Goal: Transaction & Acquisition: Purchase product/service

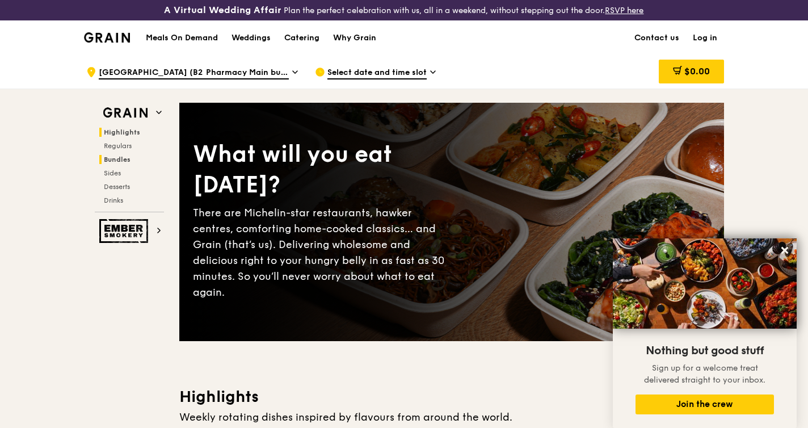
click at [118, 161] on span "Bundles" at bounding box center [117, 160] width 27 height 8
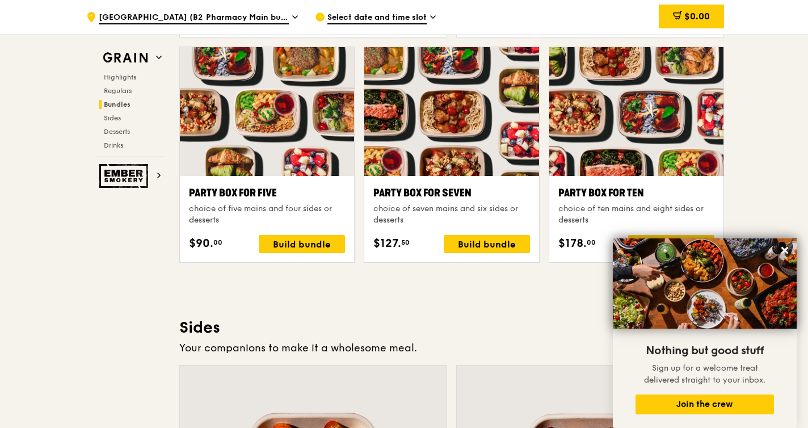
scroll to position [2278, 0]
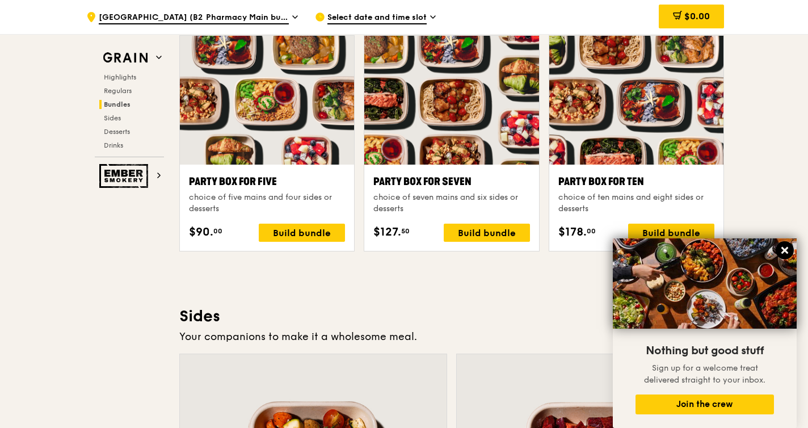
click at [783, 250] on icon at bounding box center [785, 250] width 7 height 7
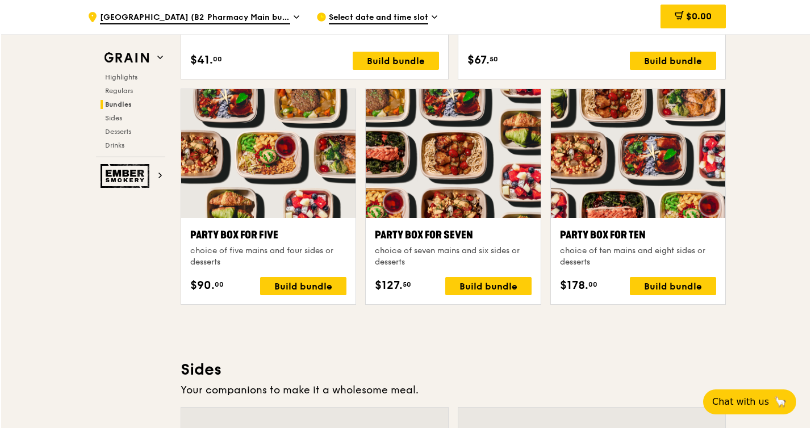
scroll to position [2223, 0]
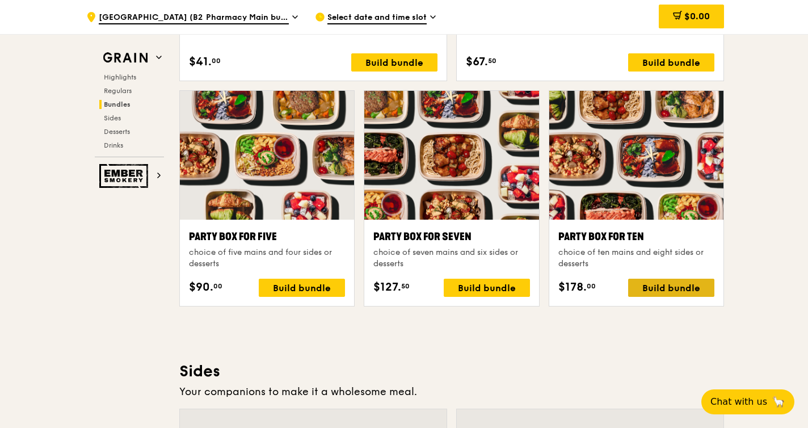
click at [651, 284] on div "Build bundle" at bounding box center [671, 288] width 86 height 18
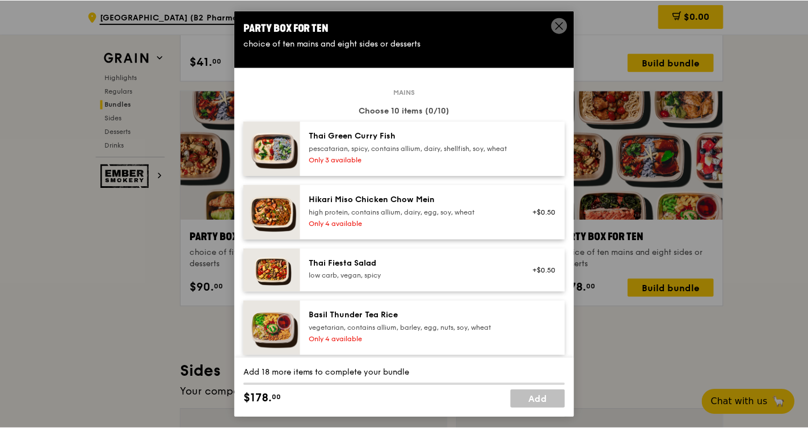
scroll to position [0, 0]
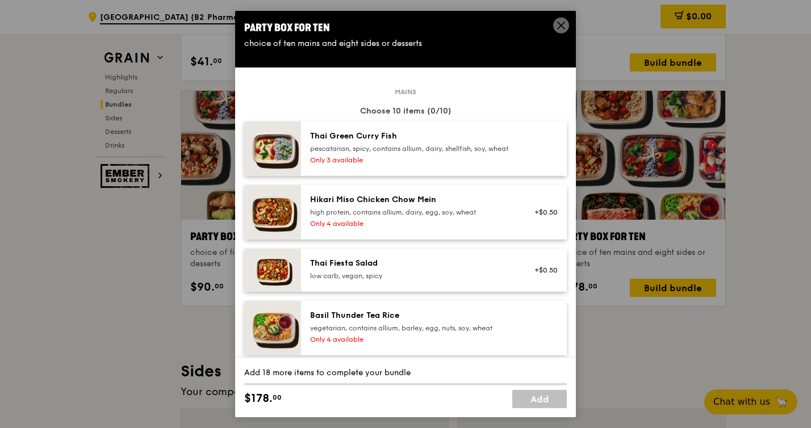
click at [561, 24] on icon at bounding box center [561, 25] width 10 height 10
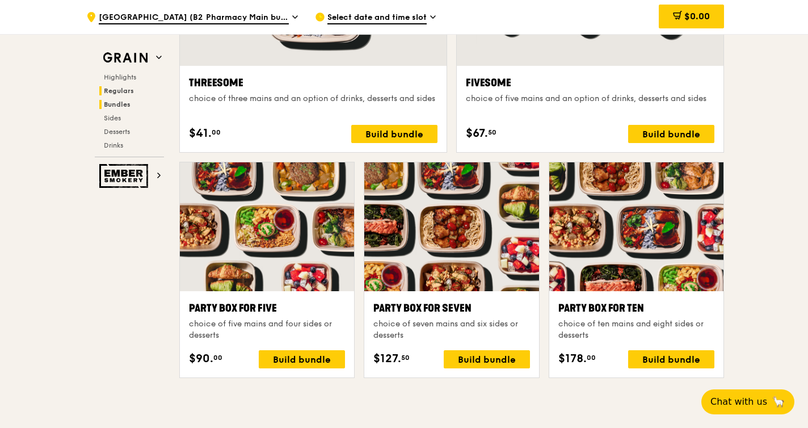
click at [125, 89] on span "Regulars" at bounding box center [119, 91] width 30 height 8
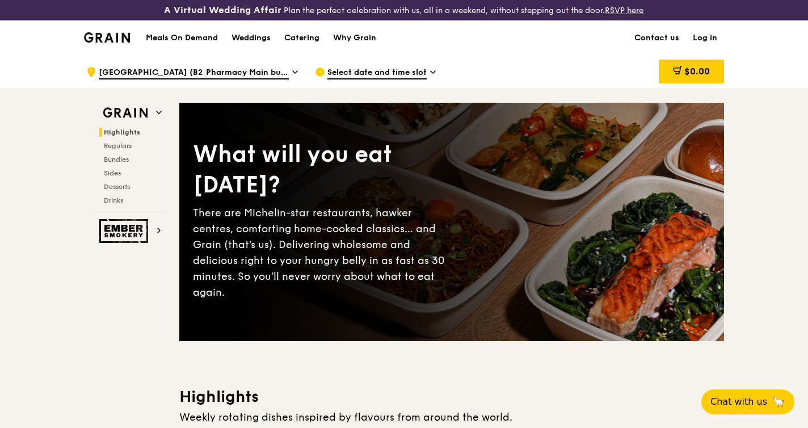
click at [123, 131] on span "Highlights" at bounding box center [122, 132] width 36 height 8
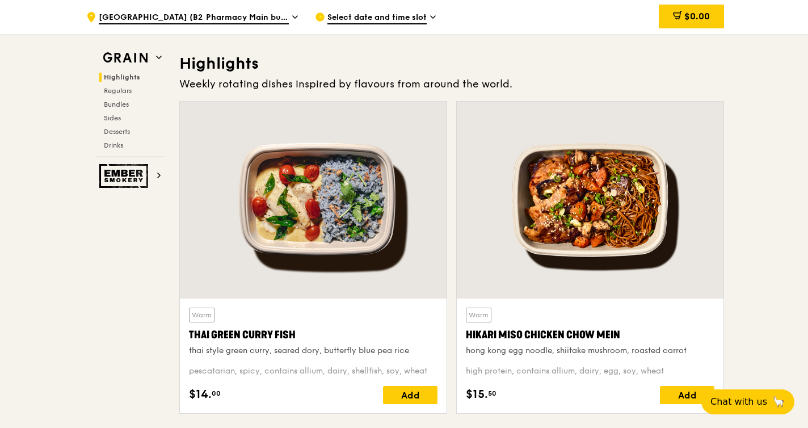
scroll to position [341, 0]
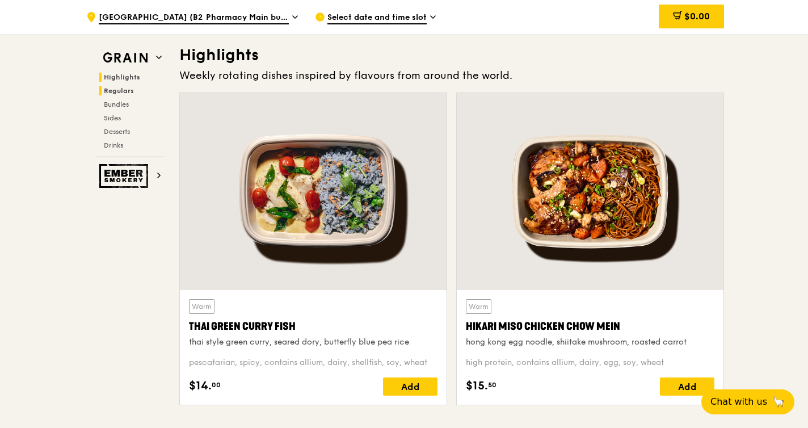
click at [121, 93] on span "Regulars" at bounding box center [119, 91] width 30 height 8
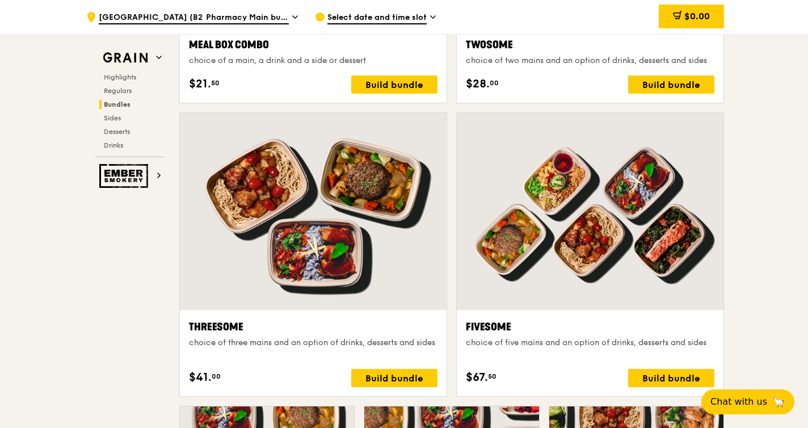
scroll to position [1953, 0]
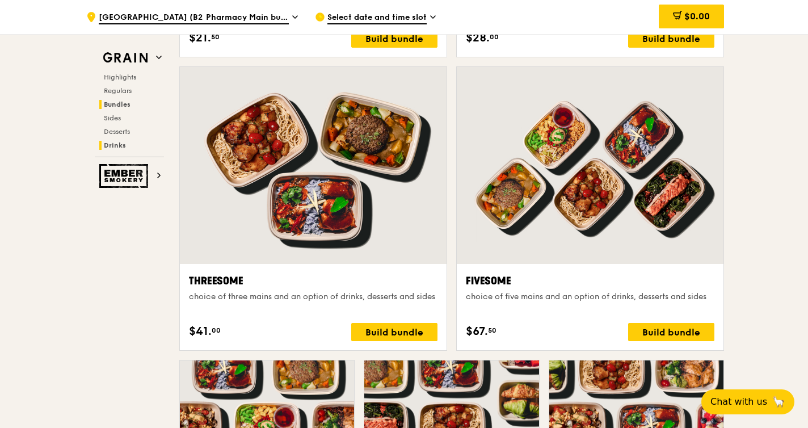
click at [116, 143] on span "Drinks" at bounding box center [115, 145] width 22 height 8
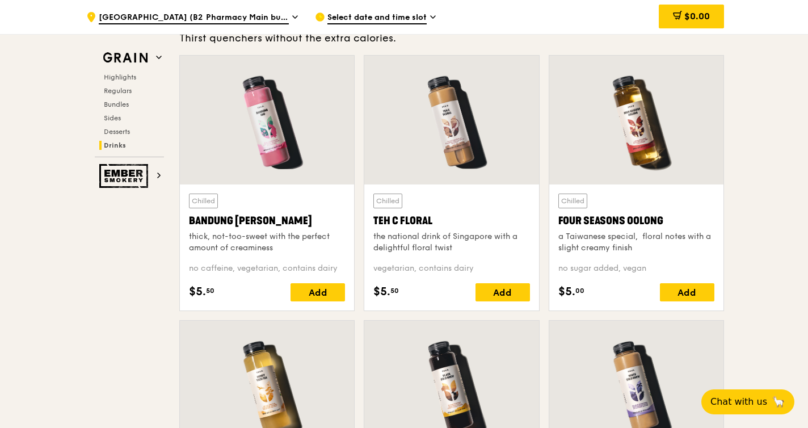
scroll to position [3999, 0]
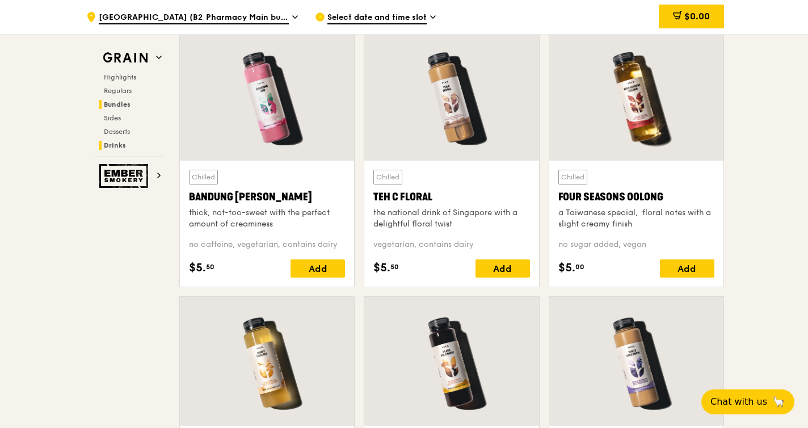
click at [123, 104] on span "Bundles" at bounding box center [117, 104] width 27 height 8
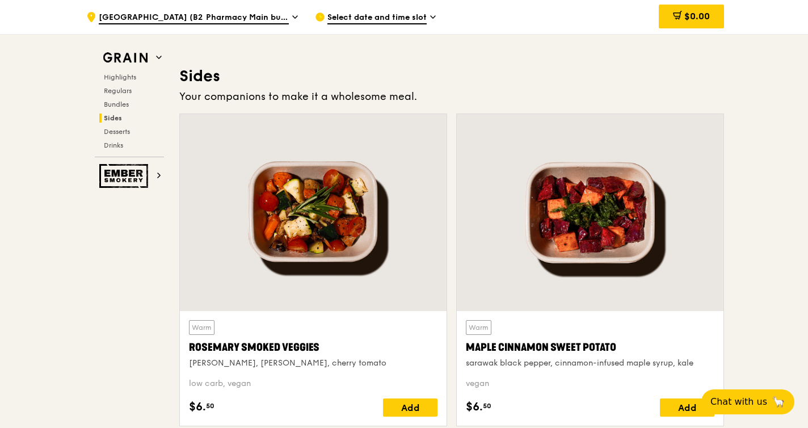
scroll to position [2546, 0]
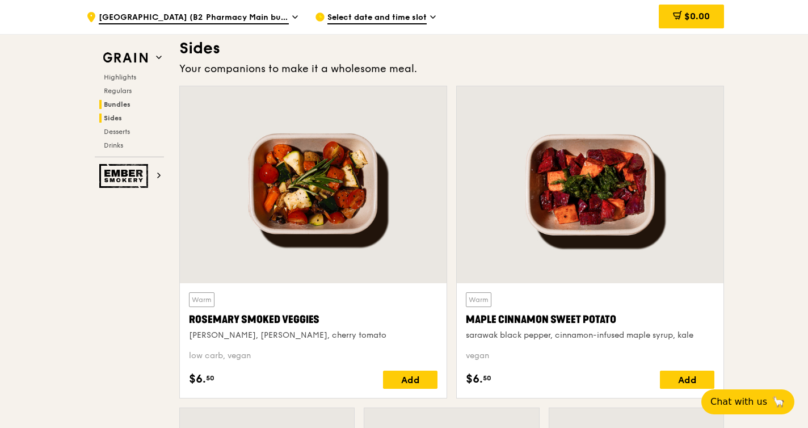
click at [121, 100] on span "Bundles" at bounding box center [117, 104] width 27 height 8
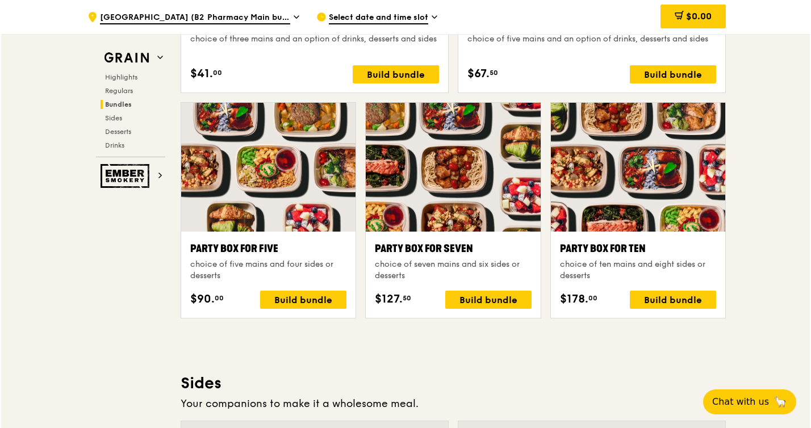
scroll to position [2242, 0]
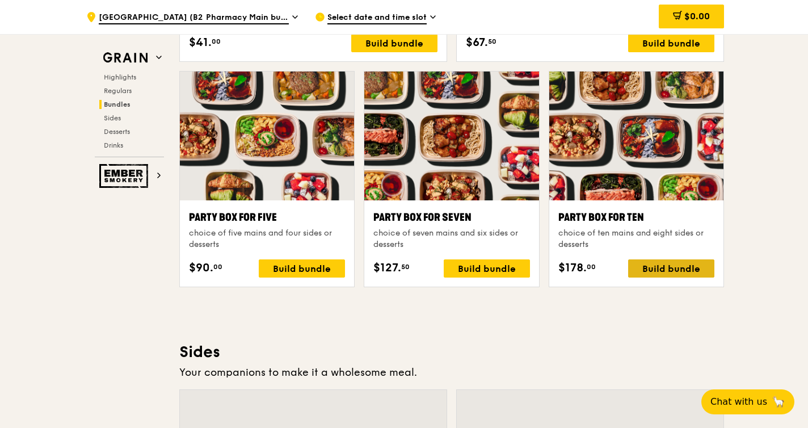
click at [646, 274] on div "Build bundle" at bounding box center [671, 268] width 86 height 18
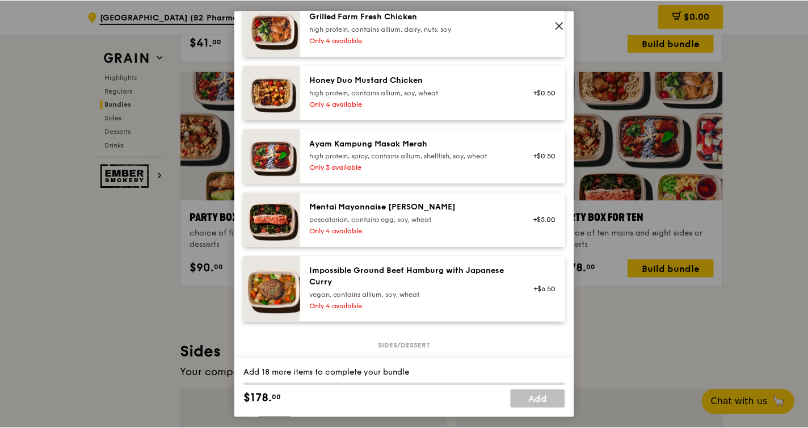
scroll to position [370, 0]
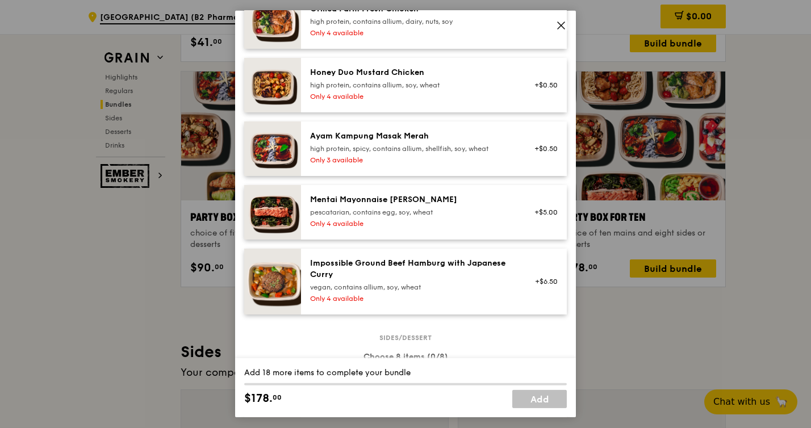
click at [353, 292] on div "vegan, contains allium, soy, wheat" at bounding box center [412, 287] width 204 height 9
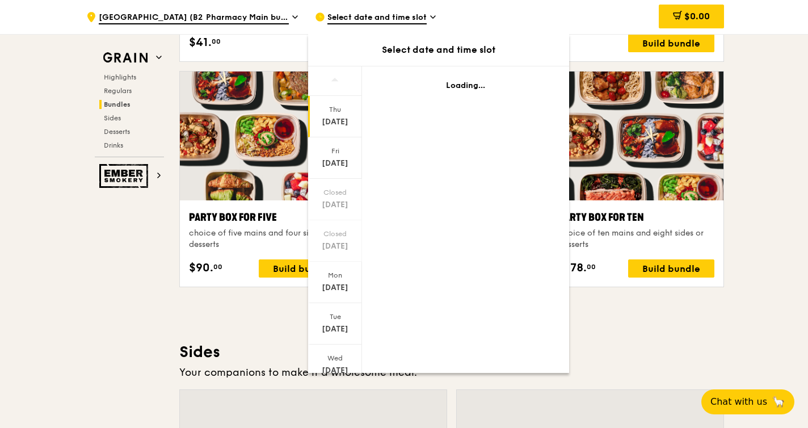
click at [244, 339] on div "Highlights Weekly rotating dishes inspired by flavours from around the world. W…" at bounding box center [451, 369] width 545 height 4451
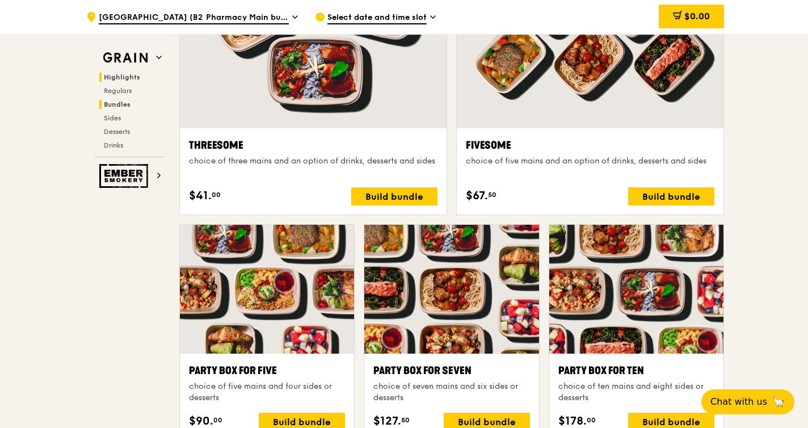
click at [120, 78] on span "Highlights" at bounding box center [122, 77] width 36 height 8
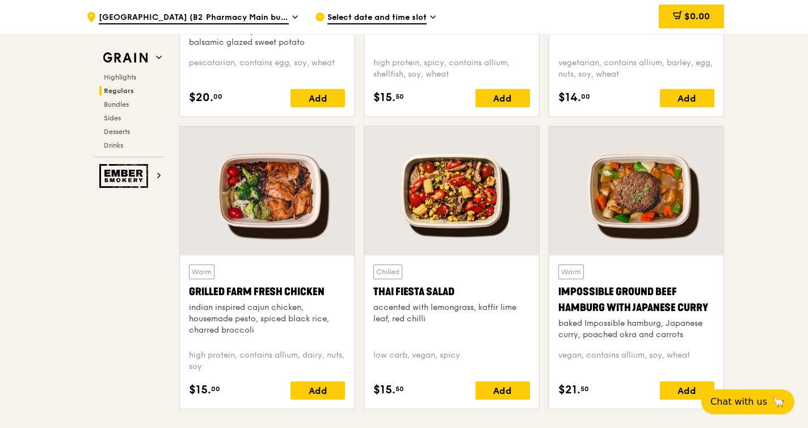
scroll to position [1259, 0]
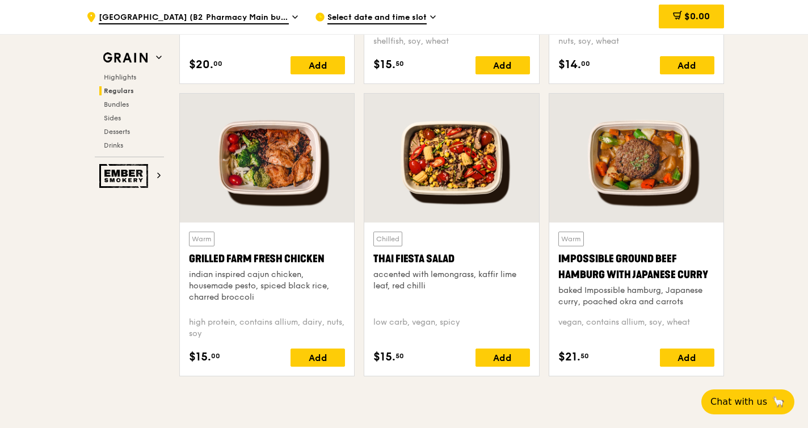
click at [462, 181] on div at bounding box center [451, 158] width 174 height 129
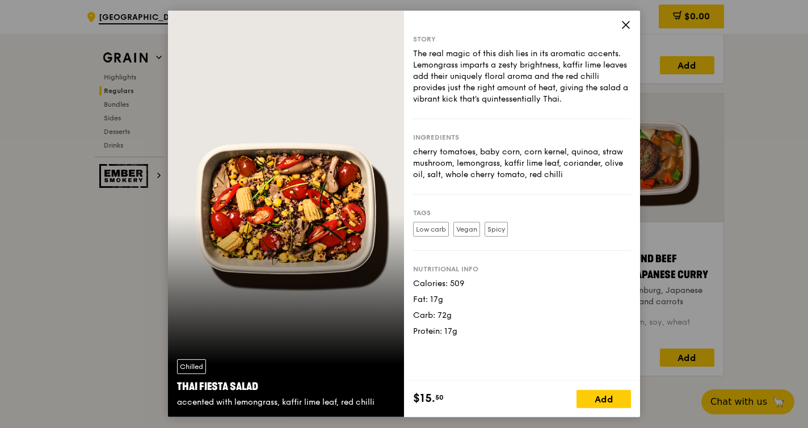
drag, startPoint x: 568, startPoint y: 176, endPoint x: 412, endPoint y: 156, distance: 156.9
click at [412, 156] on div "Story The real magic of this dish lies in its aromatic accents. Lemongrass impa…" at bounding box center [522, 196] width 236 height 370
copy div "cherry tomatoes, baby corn, corn kernel, quinoa, straw mushroom, lemongrass, ka…"
click at [621, 20] on div "Story The real magic of this dish lies in its aromatic accents. Lemongrass impa…" at bounding box center [522, 196] width 236 height 370
click at [624, 24] on icon at bounding box center [626, 25] width 10 height 10
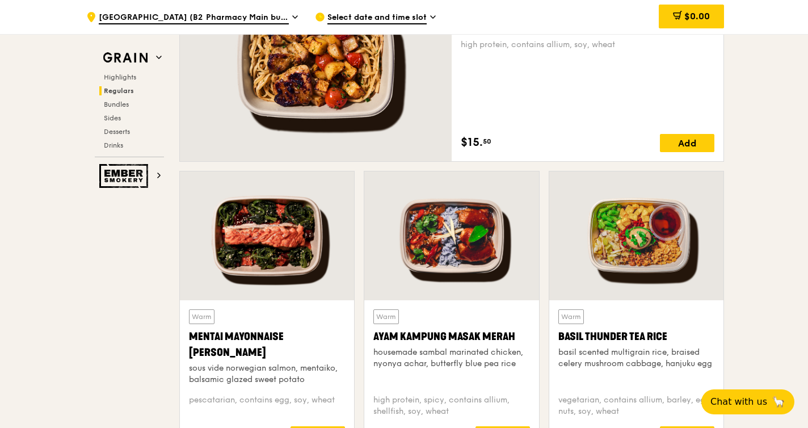
scroll to position [889, 0]
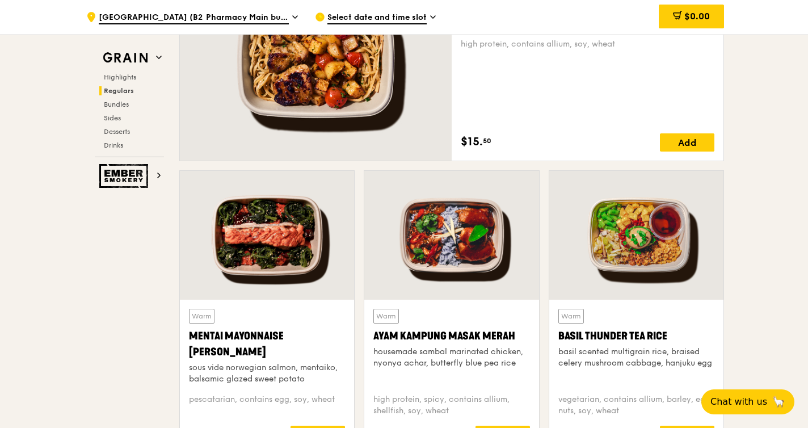
click at [613, 346] on div "Warm Basil Thunder Tea [PERSON_NAME] scented multigrain rice, braised celery mu…" at bounding box center [637, 347] width 156 height 76
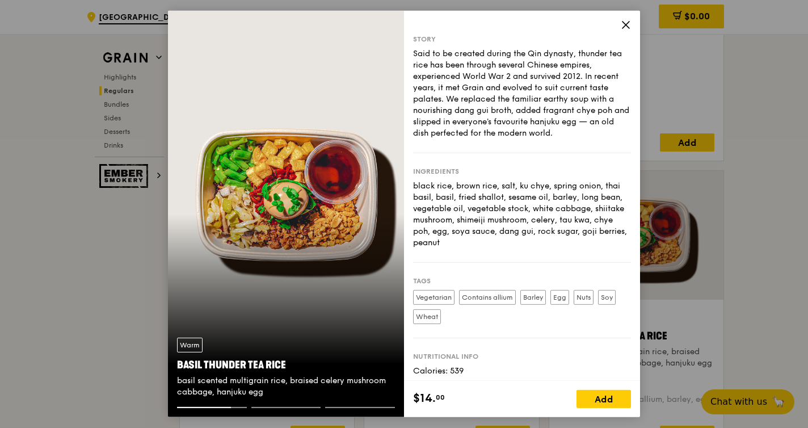
drag, startPoint x: 453, startPoint y: 241, endPoint x: 415, endPoint y: 186, distance: 66.9
click at [414, 186] on div "black rice, brown rice, salt, ku chye, spring onion, thai basil, basil, fried s…" at bounding box center [522, 215] width 218 height 68
copy div "black rice, brown rice, salt, ku chye, spring onion, thai basil, basil, fried s…"
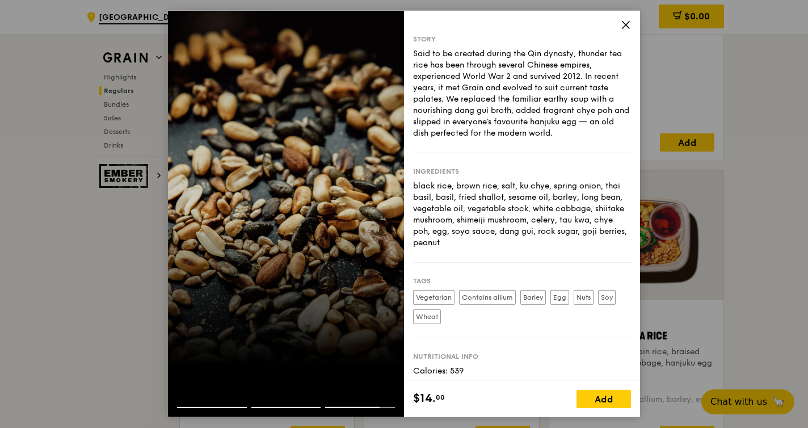
click at [631, 25] on div "Story Said to be created during the Qin dynasty, thunder tea rice has been thro…" at bounding box center [522, 196] width 236 height 370
click at [623, 22] on icon at bounding box center [626, 25] width 7 height 7
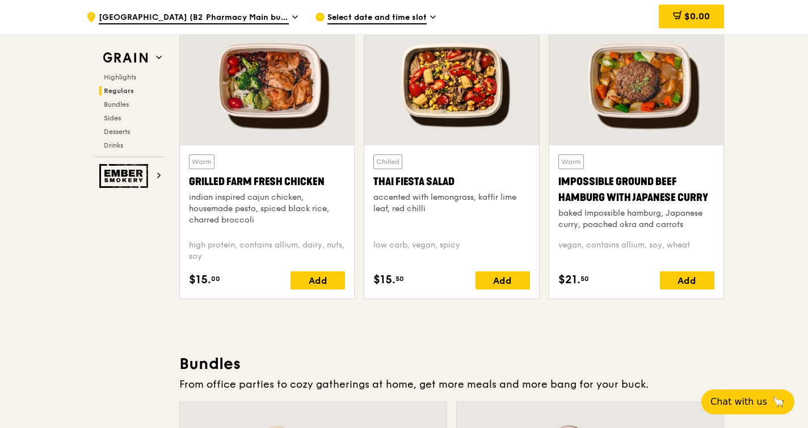
scroll to position [1356, 0]
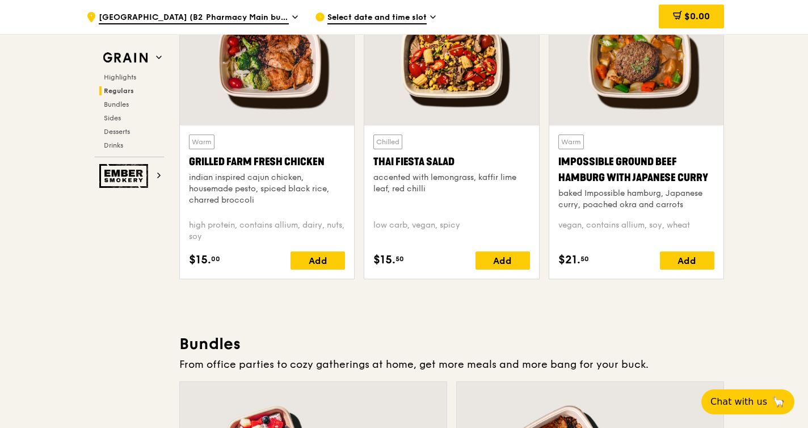
click at [632, 82] on div at bounding box center [637, 61] width 174 height 129
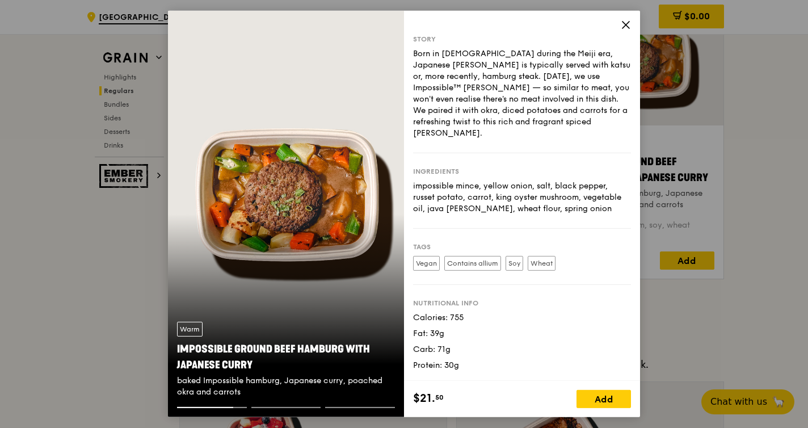
drag, startPoint x: 565, startPoint y: 200, endPoint x: 410, endPoint y: 177, distance: 156.7
click at [410, 177] on div "Story Born in [DEMOGRAPHIC_DATA] during the Meiji era, Japanese [PERSON_NAME] i…" at bounding box center [522, 196] width 236 height 370
copy div "impossible mince, yellow onion, salt, black pepper, russet potato, carrot, king…"
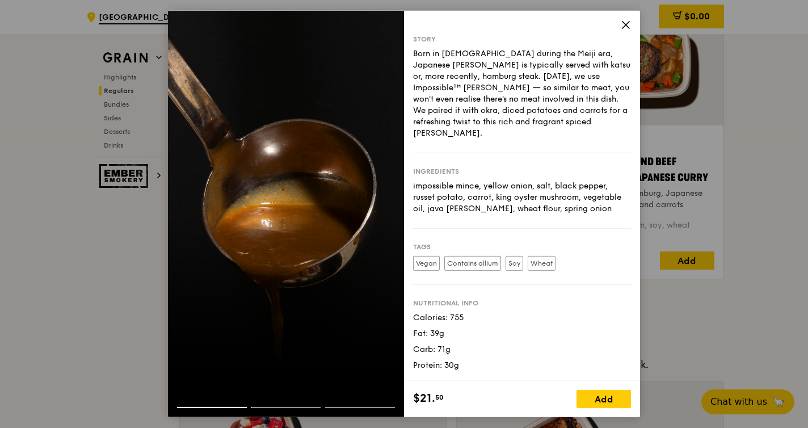
click at [623, 24] on icon at bounding box center [626, 25] width 10 height 10
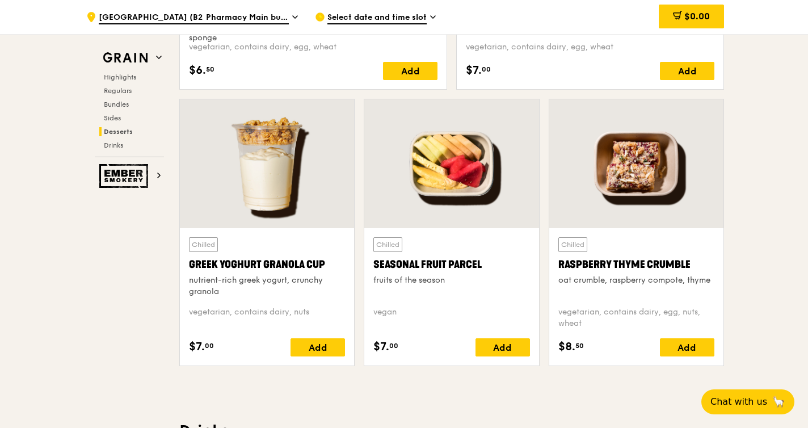
scroll to position [3563, 0]
